Goal: Information Seeking & Learning: Learn about a topic

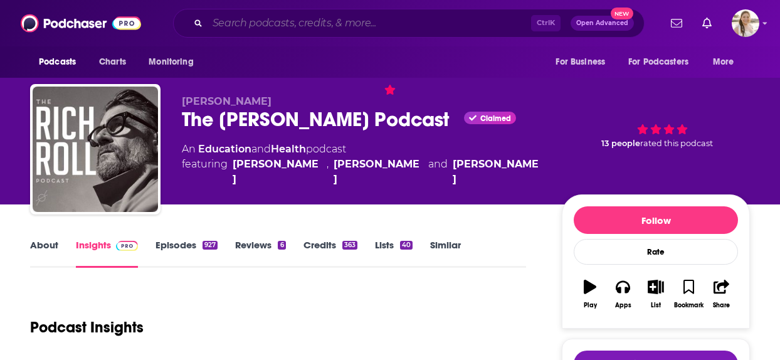
click at [316, 21] on input "Search podcasts, credits, & more..." at bounding box center [370, 23] width 324 height 20
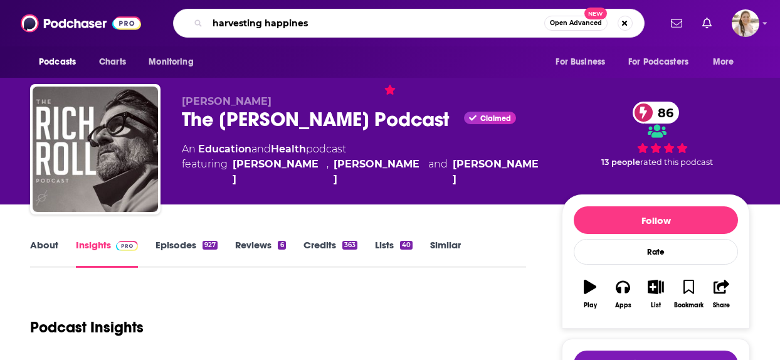
type input "harvesting happiness"
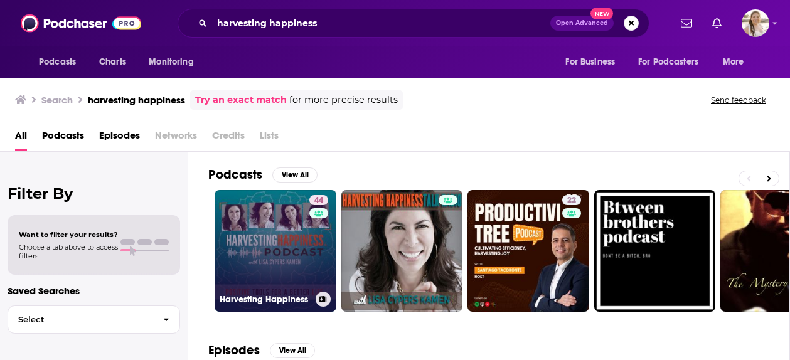
click at [264, 236] on link "44 Harvesting Happiness" at bounding box center [276, 251] width 122 height 122
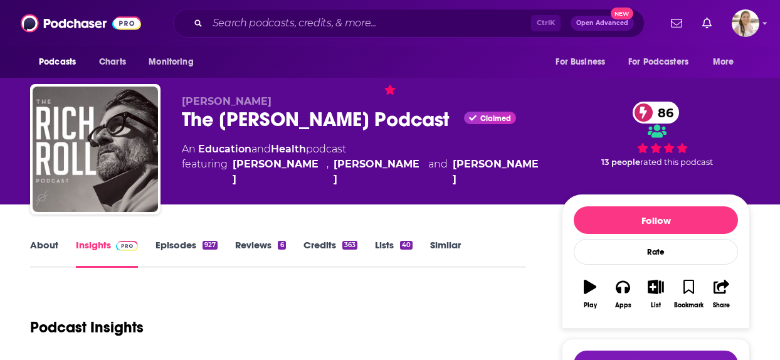
click at [348, 34] on div "Ctrl K Open Advanced New" at bounding box center [409, 23] width 472 height 29
click at [347, 19] on input "Search podcasts, credits, & more..." at bounding box center [370, 23] width 324 height 20
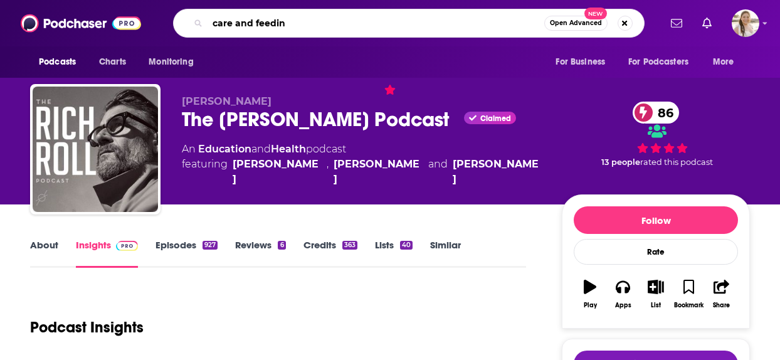
type input "care and feeding"
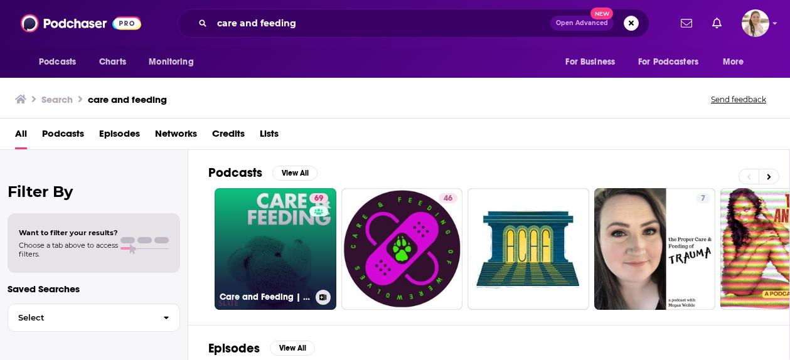
click at [270, 215] on link "69 Care and Feeding | Slate's parenting show" at bounding box center [276, 249] width 122 height 122
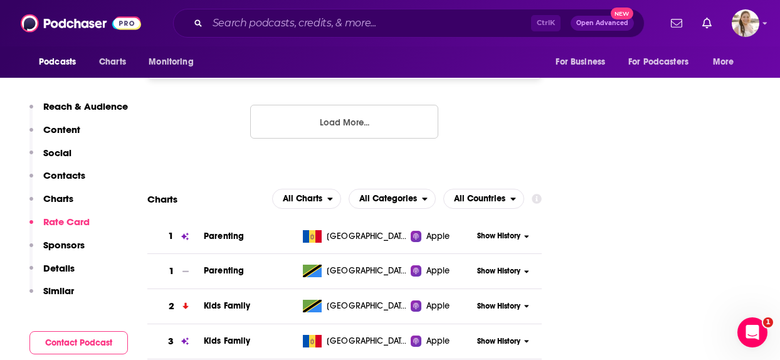
click at [505, 194] on span "All Countries" at bounding box center [479, 198] width 51 height 9
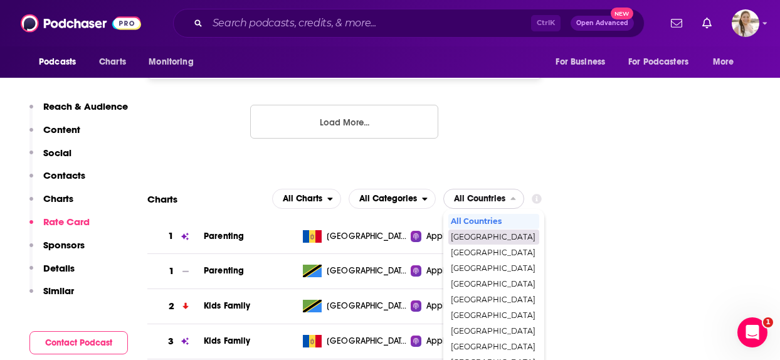
click at [488, 233] on span "[GEOGRAPHIC_DATA]" at bounding box center [493, 237] width 85 height 8
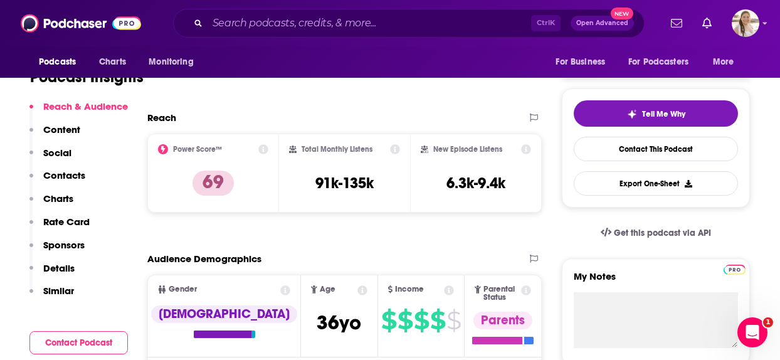
scroll to position [251, 0]
drag, startPoint x: 157, startPoint y: 228, endPoint x: 204, endPoint y: 228, distance: 47.0
click at [189, 220] on div "Reach Power Score™ 69 Total Monthly Listens 91k-135k New Episode Listens 6.3k-9…" at bounding box center [344, 166] width 395 height 111
